Goal: Find specific page/section: Find specific page/section

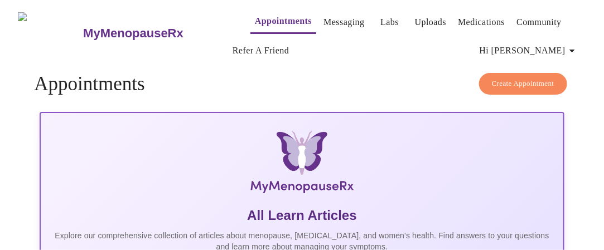
scroll to position [40, 0]
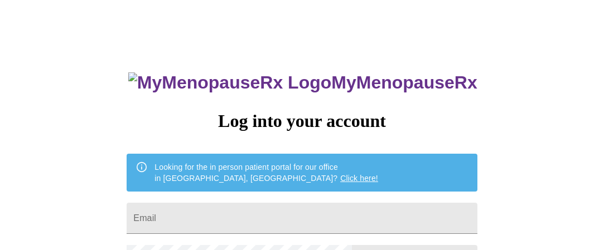
scroll to position [56, 0]
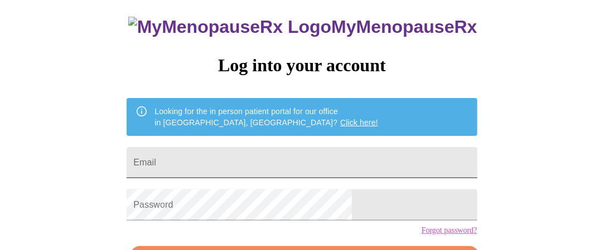
click at [250, 160] on input "Email" at bounding box center [302, 162] width 350 height 31
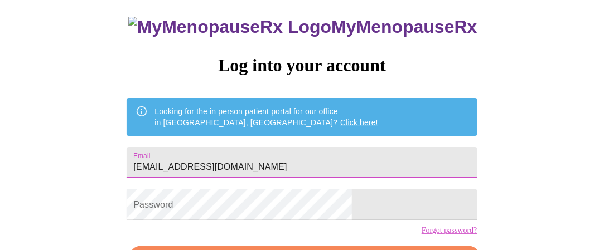
type input "[EMAIL_ADDRESS][DOMAIN_NAME]"
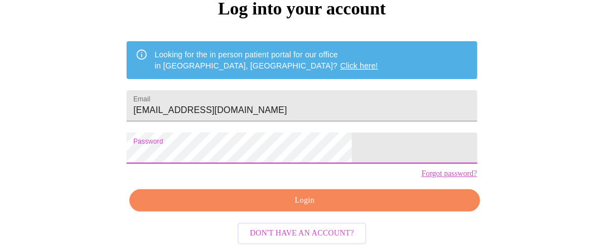
scroll to position [130, 0]
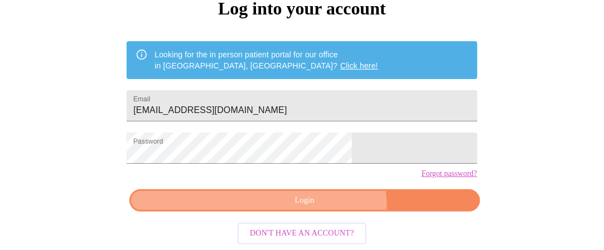
click at [321, 209] on button "Login" at bounding box center [304, 201] width 350 height 23
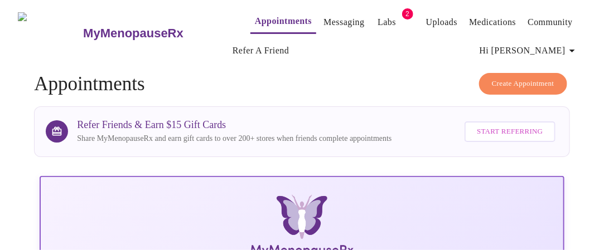
click at [377, 14] on link "Labs" at bounding box center [386, 22] width 18 height 16
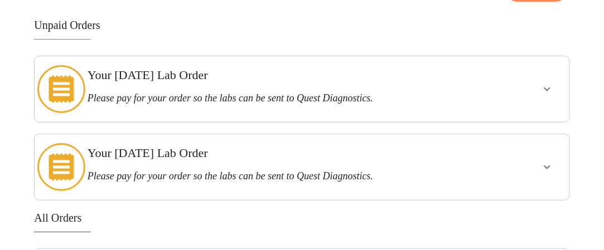
scroll to position [111, 0]
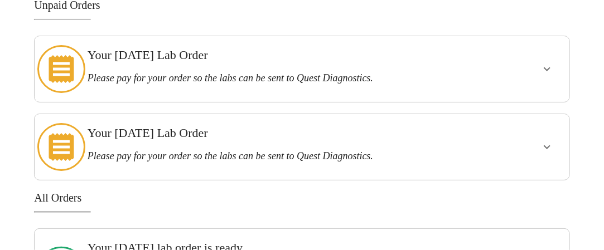
click at [554, 62] on icon "show more" at bounding box center [546, 68] width 13 height 13
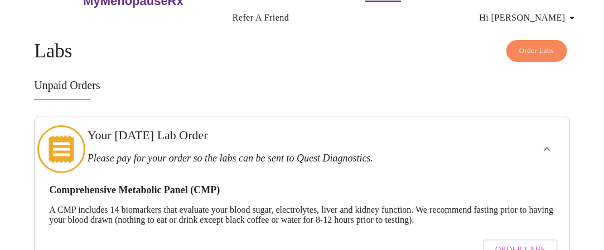
scroll to position [0, 0]
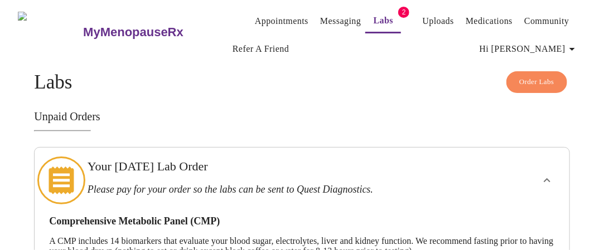
click at [307, 82] on h4 "Order Labs Labs" at bounding box center [301, 82] width 535 height 22
click at [374, 13] on link "Labs" at bounding box center [384, 21] width 20 height 16
